Goal: Information Seeking & Learning: Learn about a topic

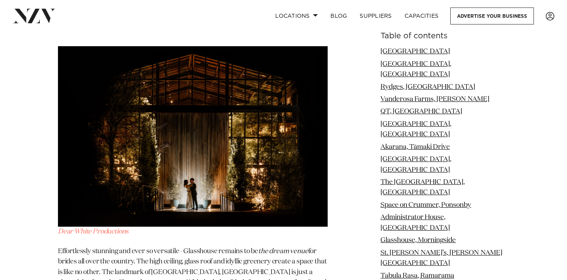
scroll to position [4552, 0]
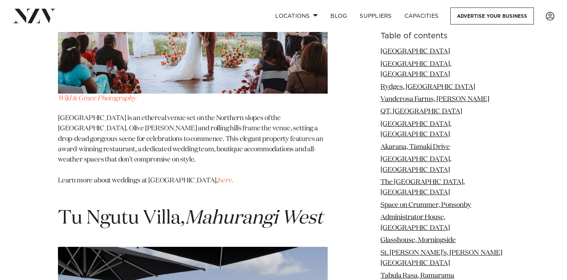
scroll to position [8875, 0]
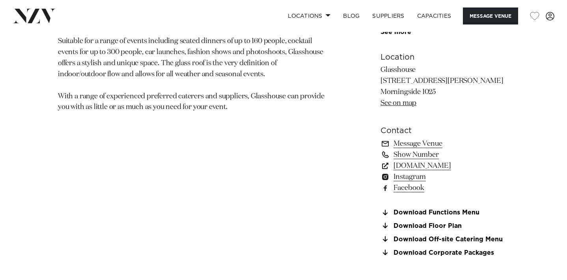
scroll to position [513, 0]
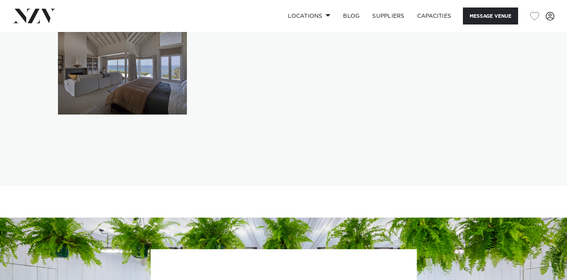
scroll to position [1414, 0]
